Goal: Information Seeking & Learning: Check status

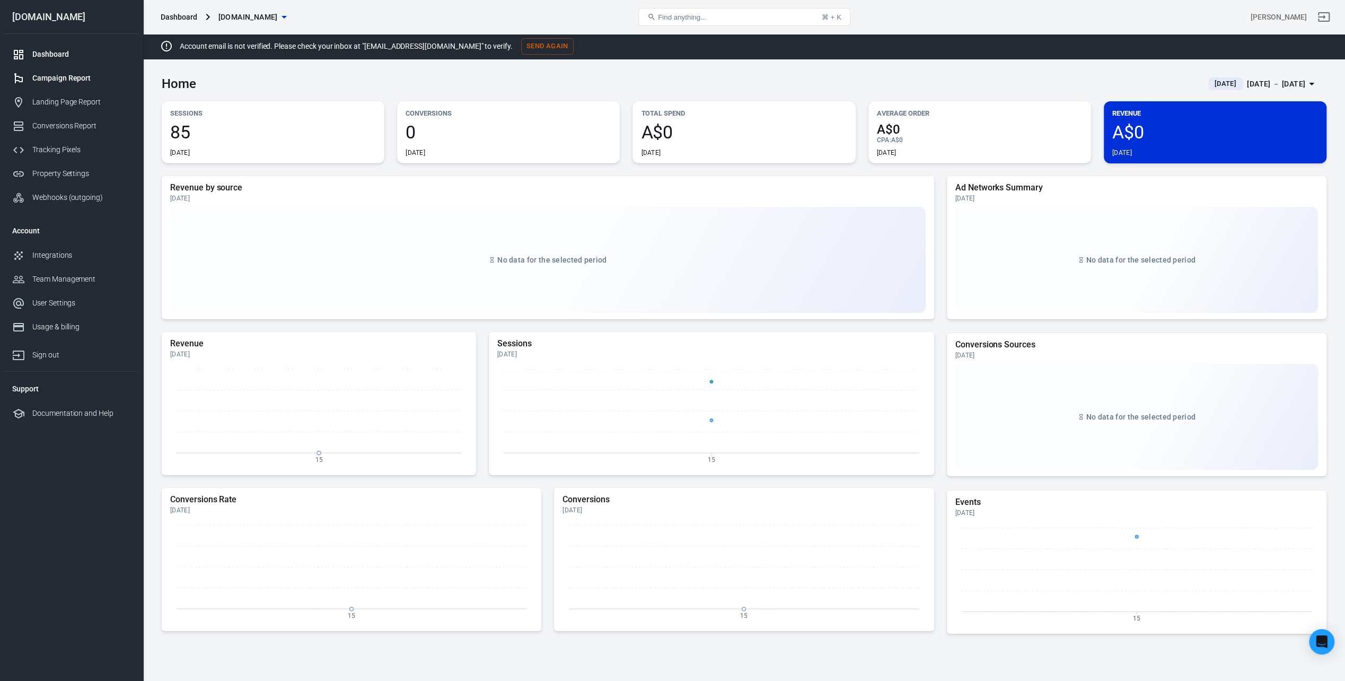
click at [51, 82] on div "Campaign Report" at bounding box center [81, 78] width 99 height 11
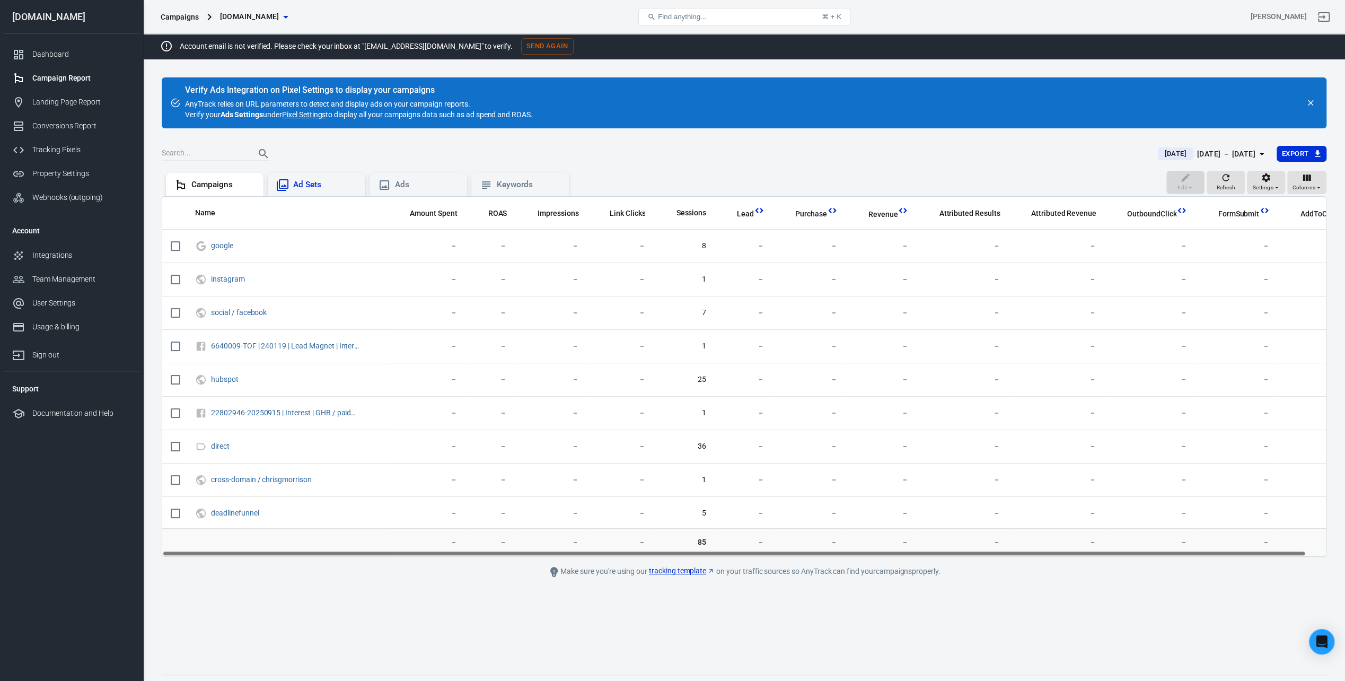
click at [325, 184] on div "Ad Sets" at bounding box center [325, 184] width 64 height 11
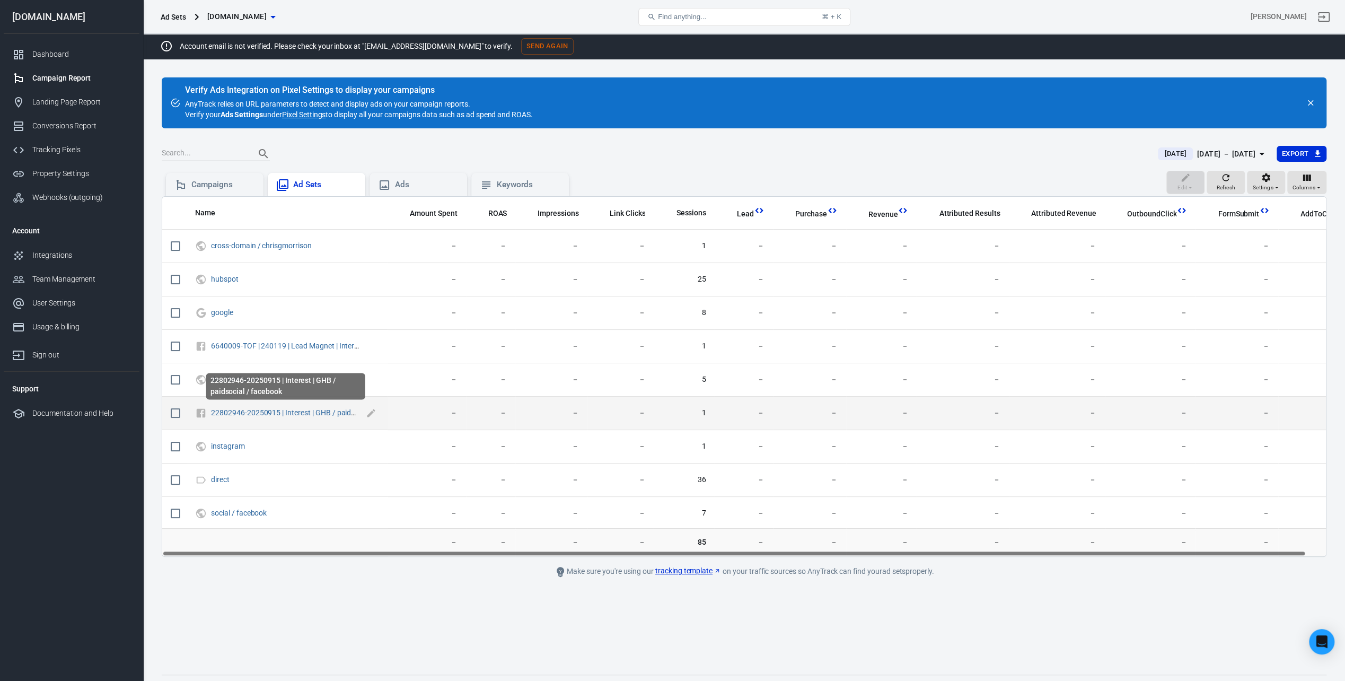
scroll to position [22, 0]
